Goal: Communication & Community: Share content

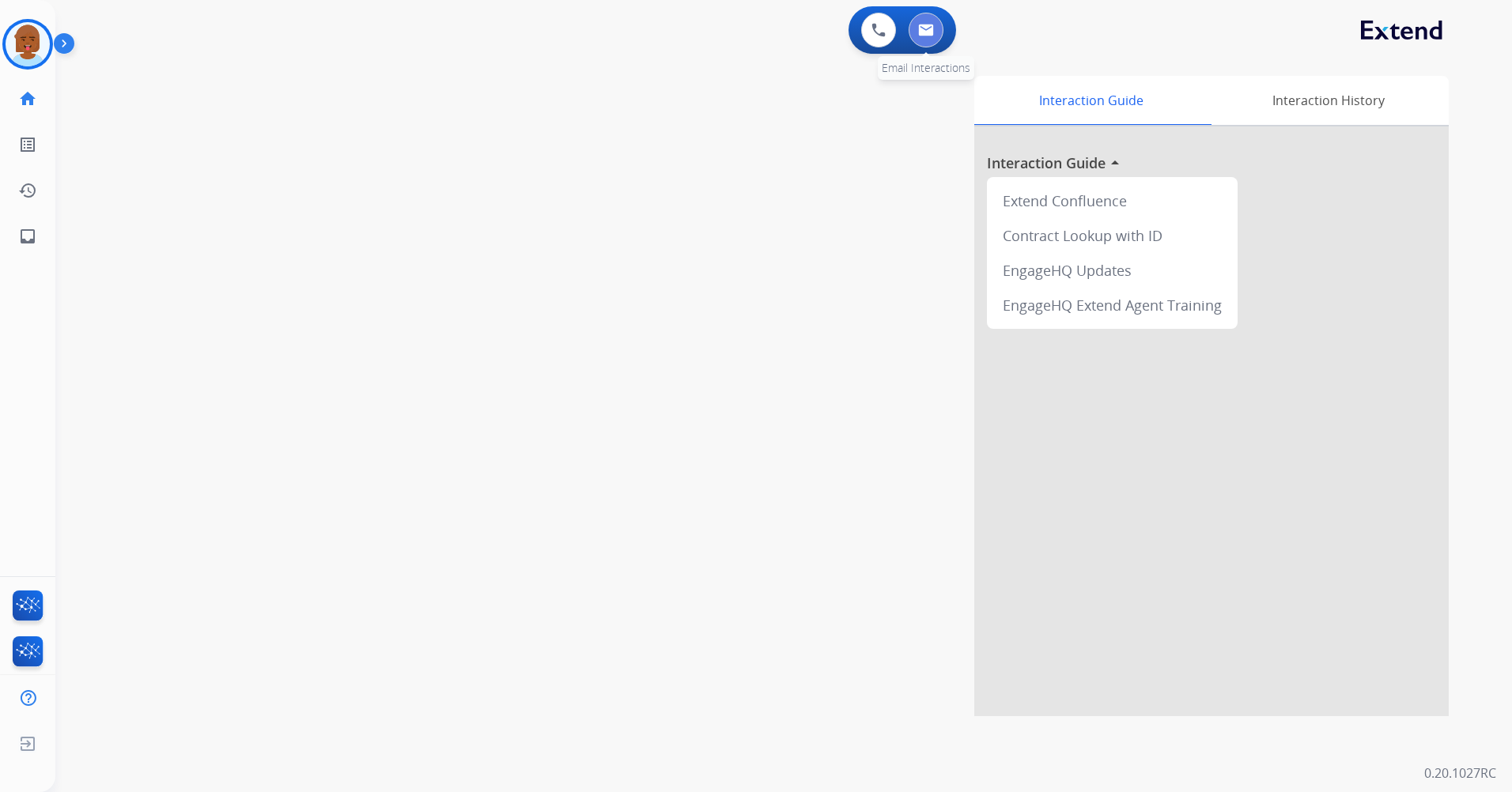
click at [912, 36] on button at bounding box center [926, 30] width 35 height 35
select select "**********"
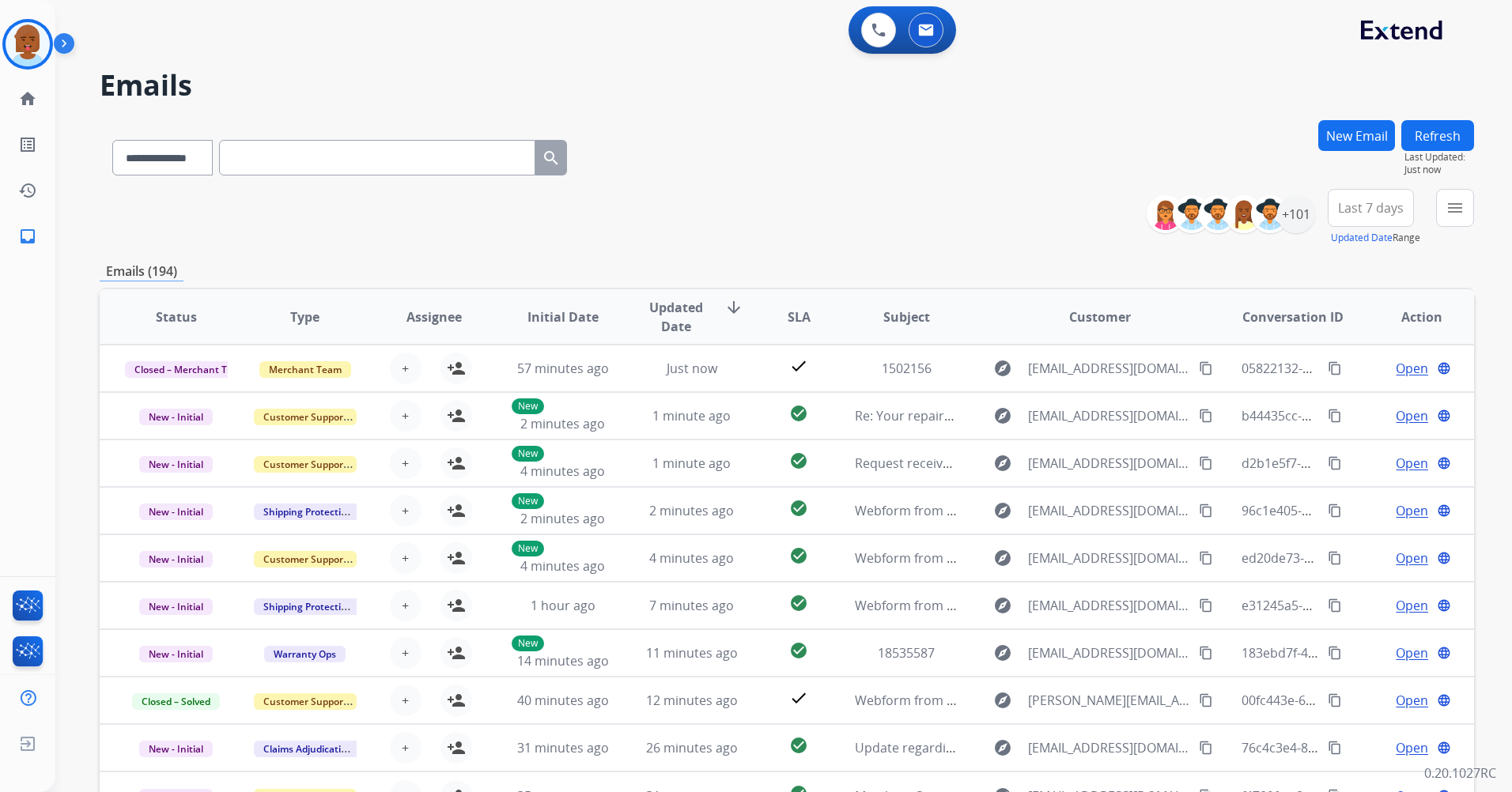
click at [1376, 138] on button "New Email" at bounding box center [1357, 135] width 77 height 31
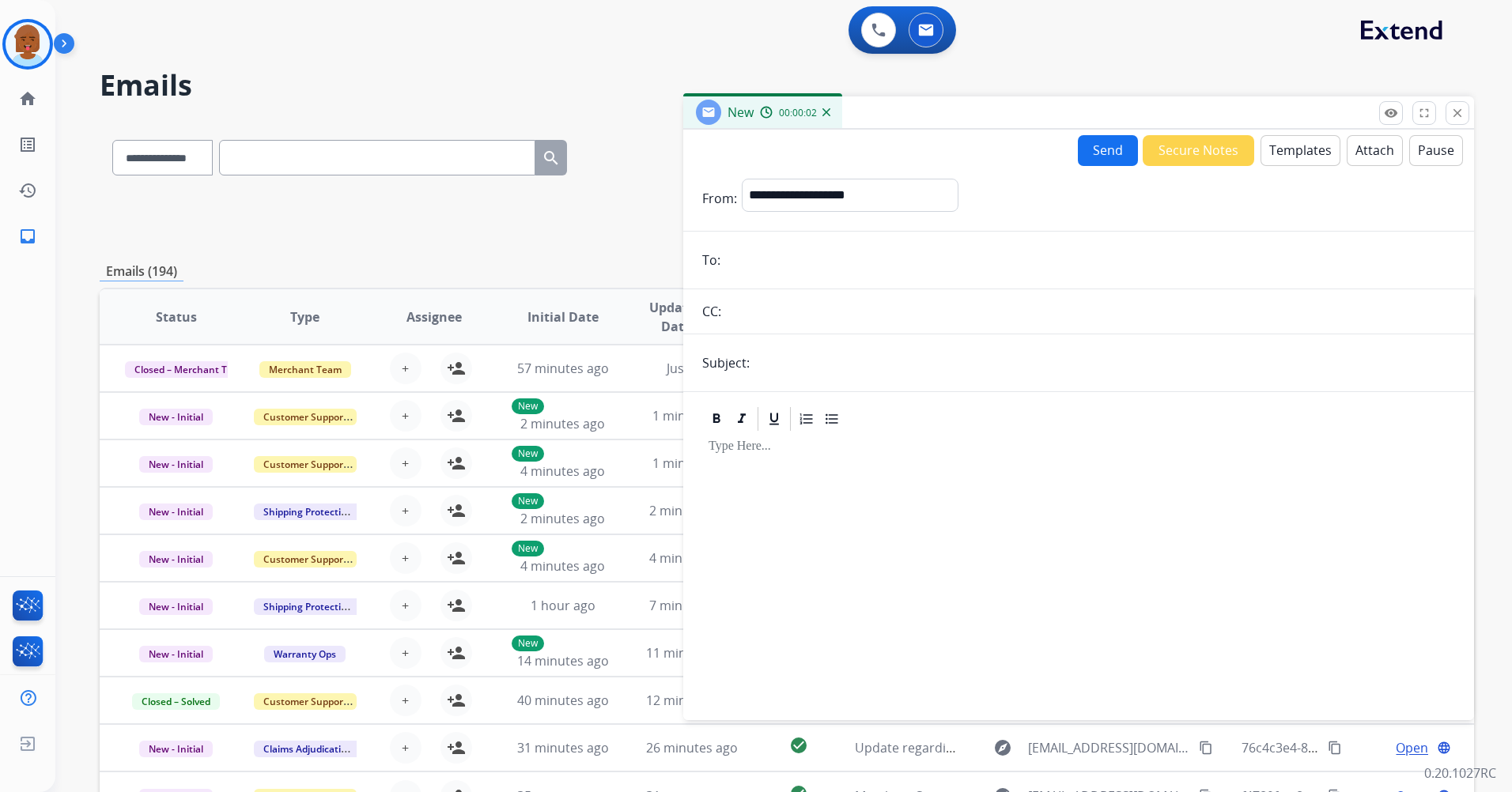
click at [1276, 151] on button "Templates" at bounding box center [1300, 151] width 80 height 31
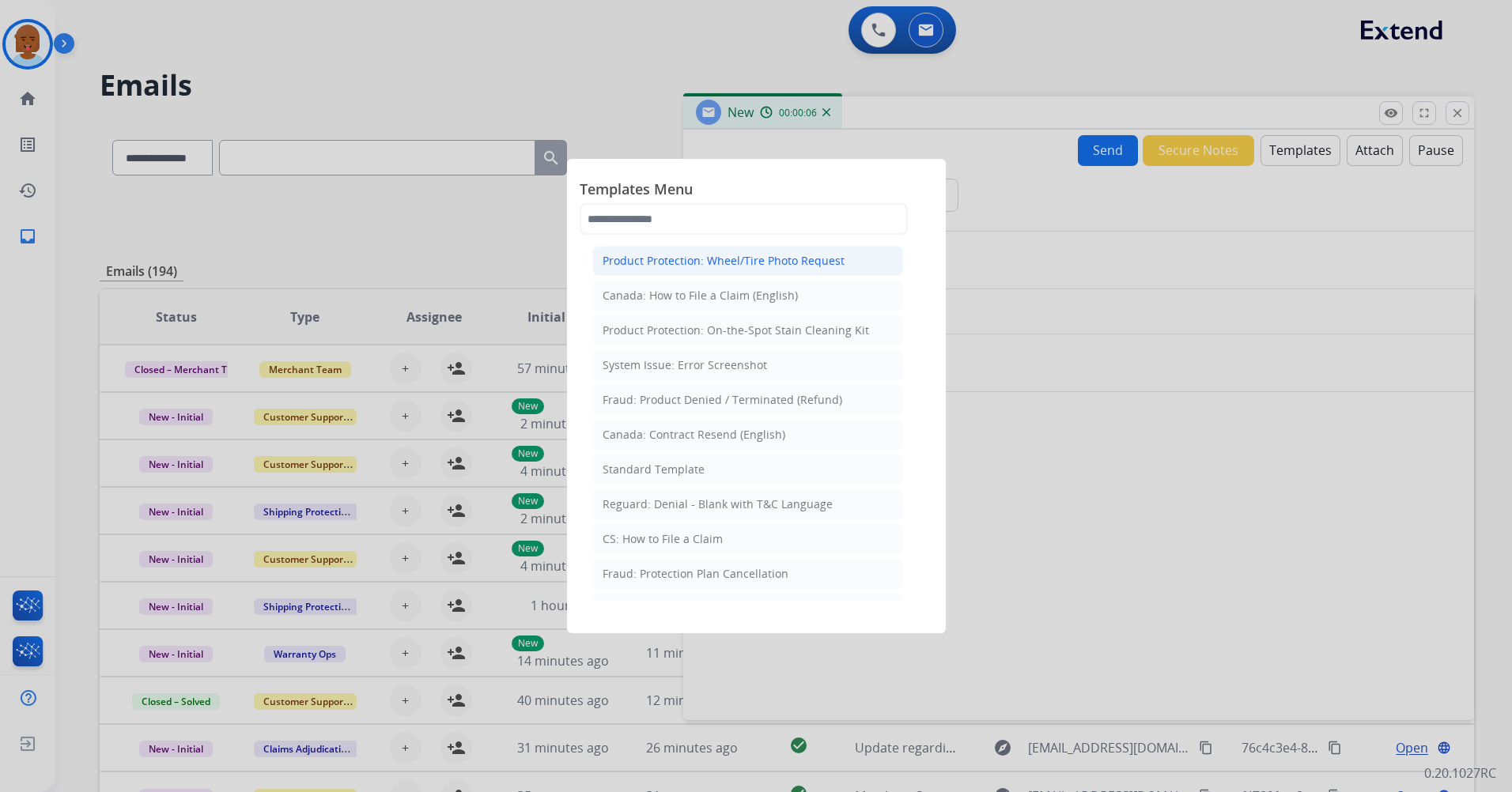
click at [813, 268] on div "Product Protection: Wheel/Tire Photo Request" at bounding box center [723, 261] width 242 height 16
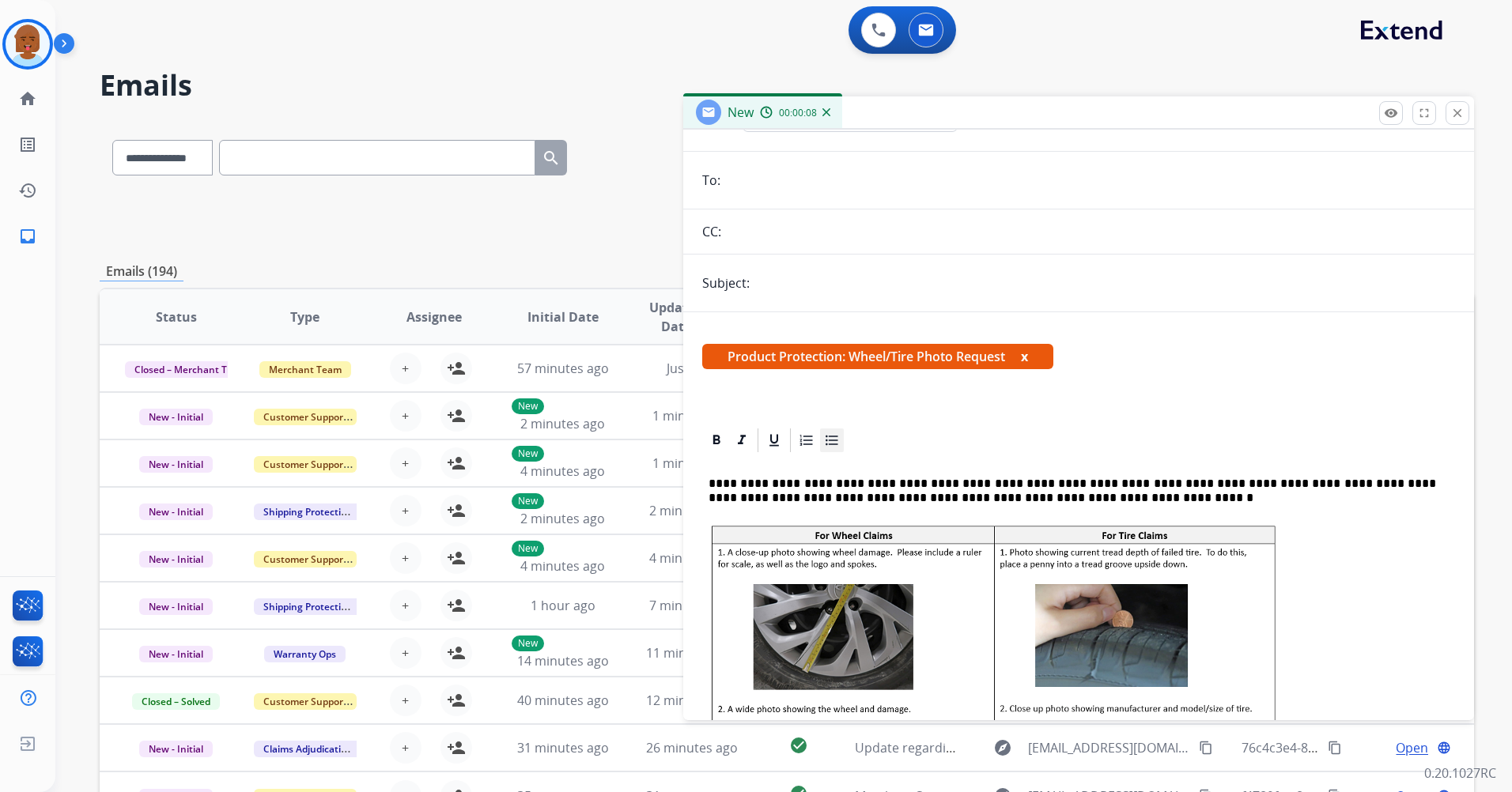
scroll to position [158, 0]
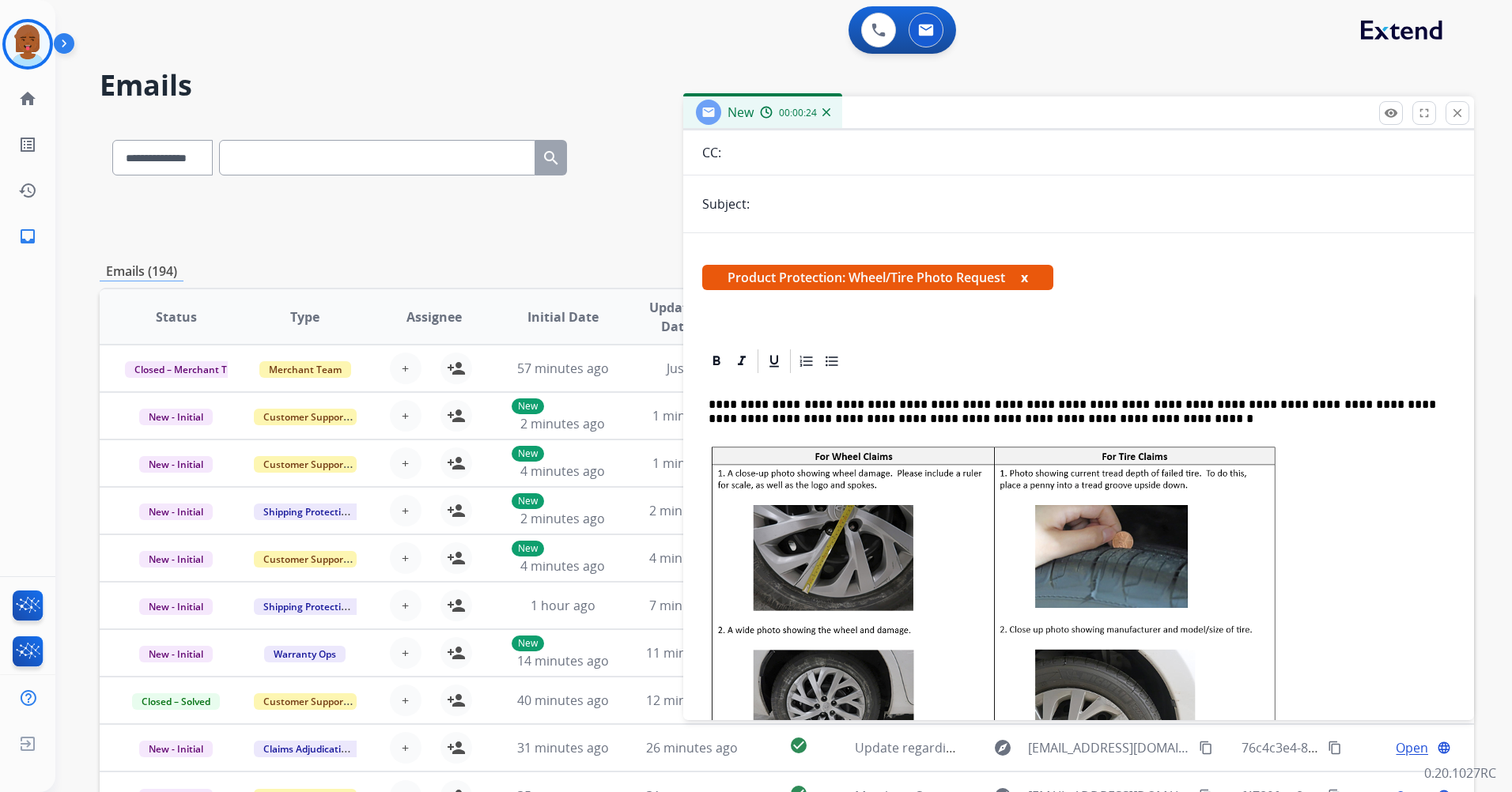
click at [1455, 115] on mat-icon "close" at bounding box center [1458, 113] width 15 height 15
